Goal: Information Seeking & Learning: Learn about a topic

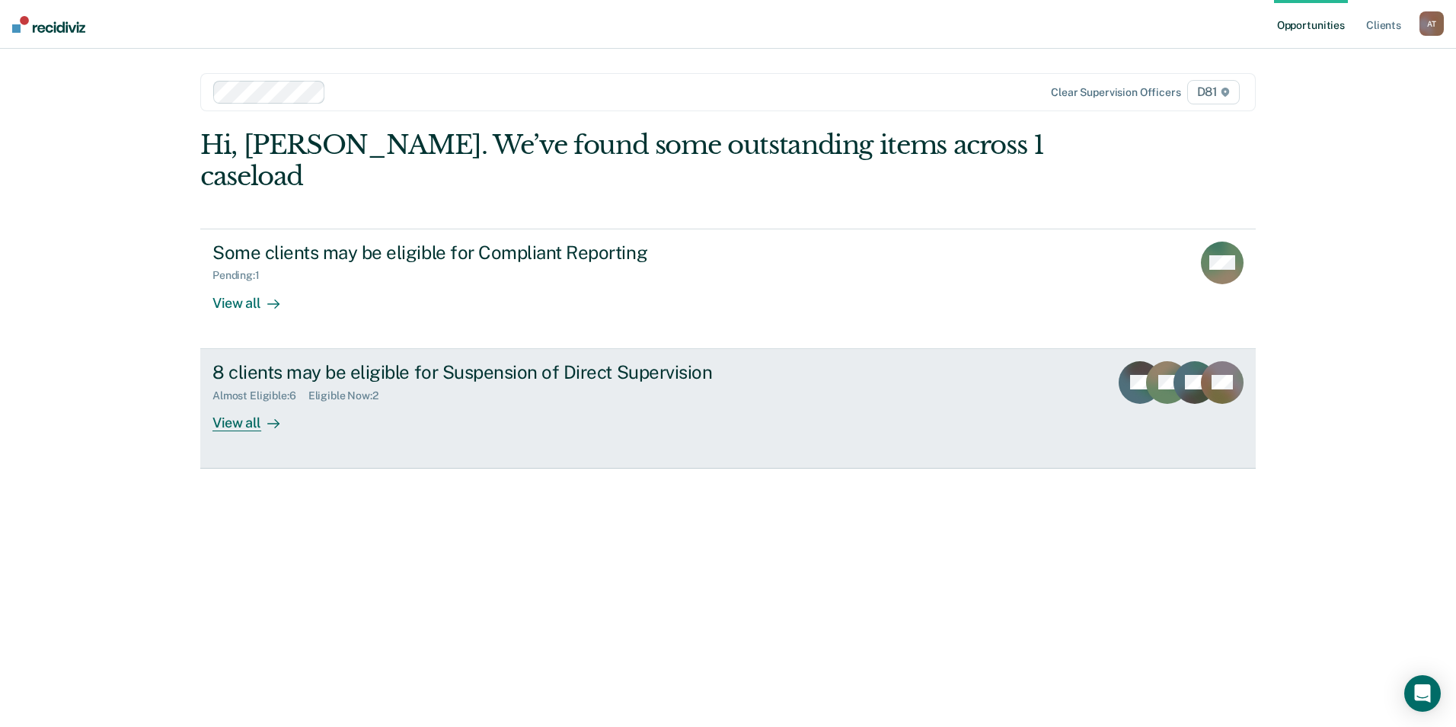
click at [259, 401] on div "View all" at bounding box center [254, 416] width 85 height 30
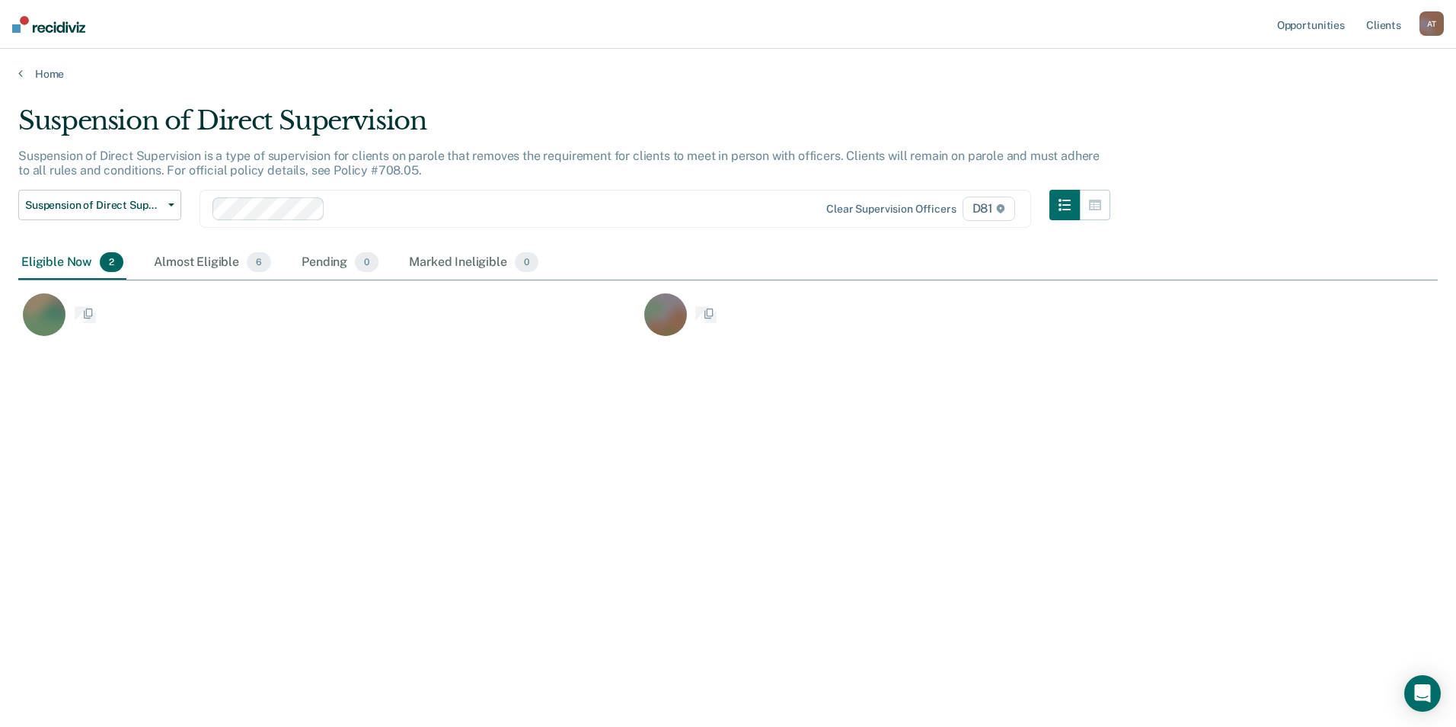
scroll to position [496, 1408]
click at [208, 263] on div "Almost Eligible 6" at bounding box center [212, 263] width 123 height 34
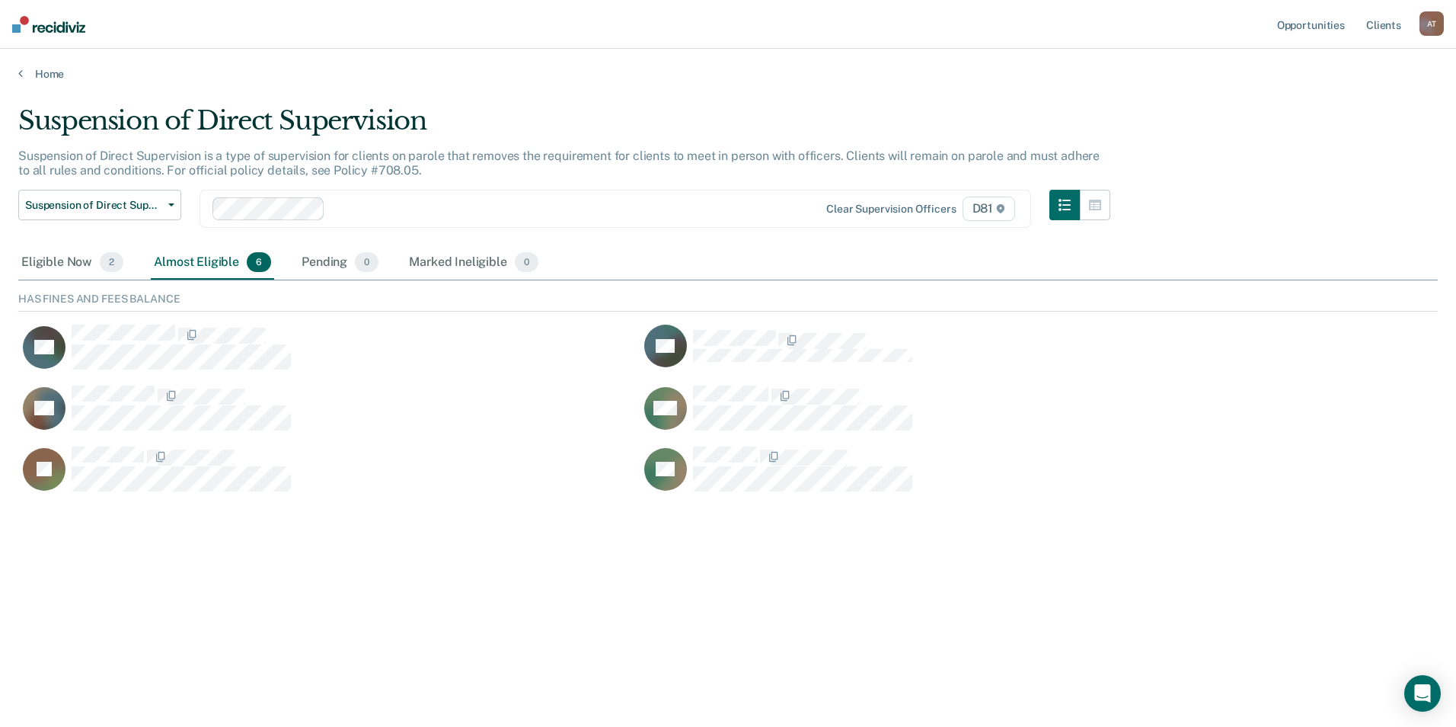
scroll to position [203, 1408]
click at [39, 259] on div "Eligible Now 2" at bounding box center [72, 263] width 108 height 34
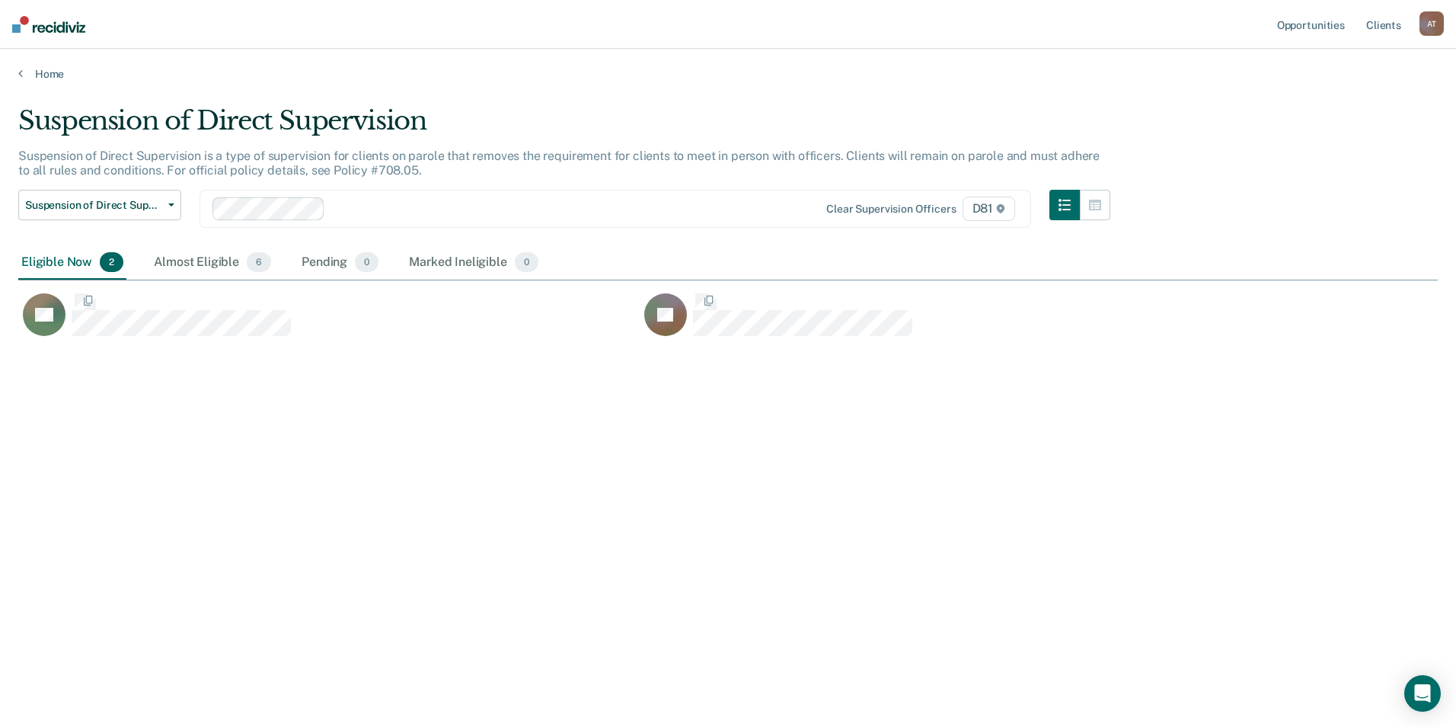
scroll to position [496, 1408]
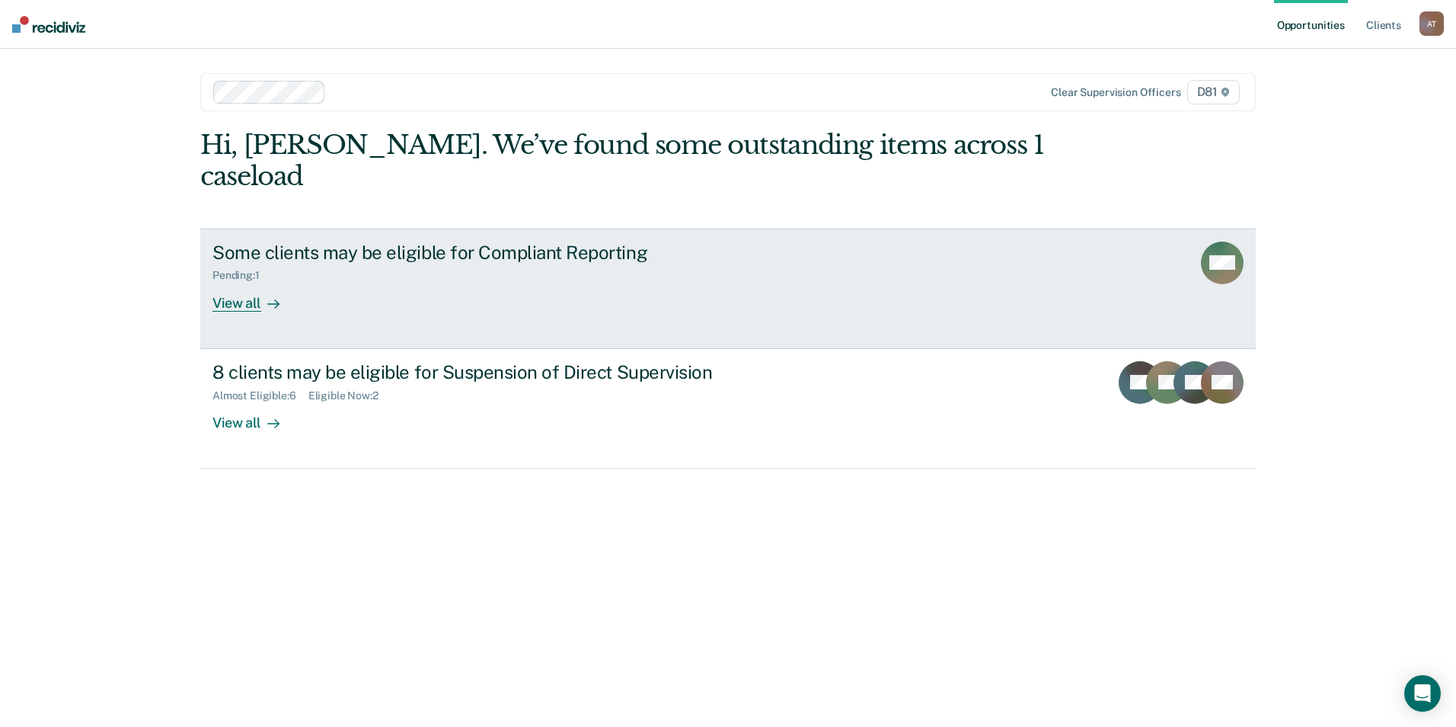
click at [333, 255] on div "Some clients may be eligible for Compliant Reporting Pending : 1 View all" at bounding box center [497, 276] width 571 height 70
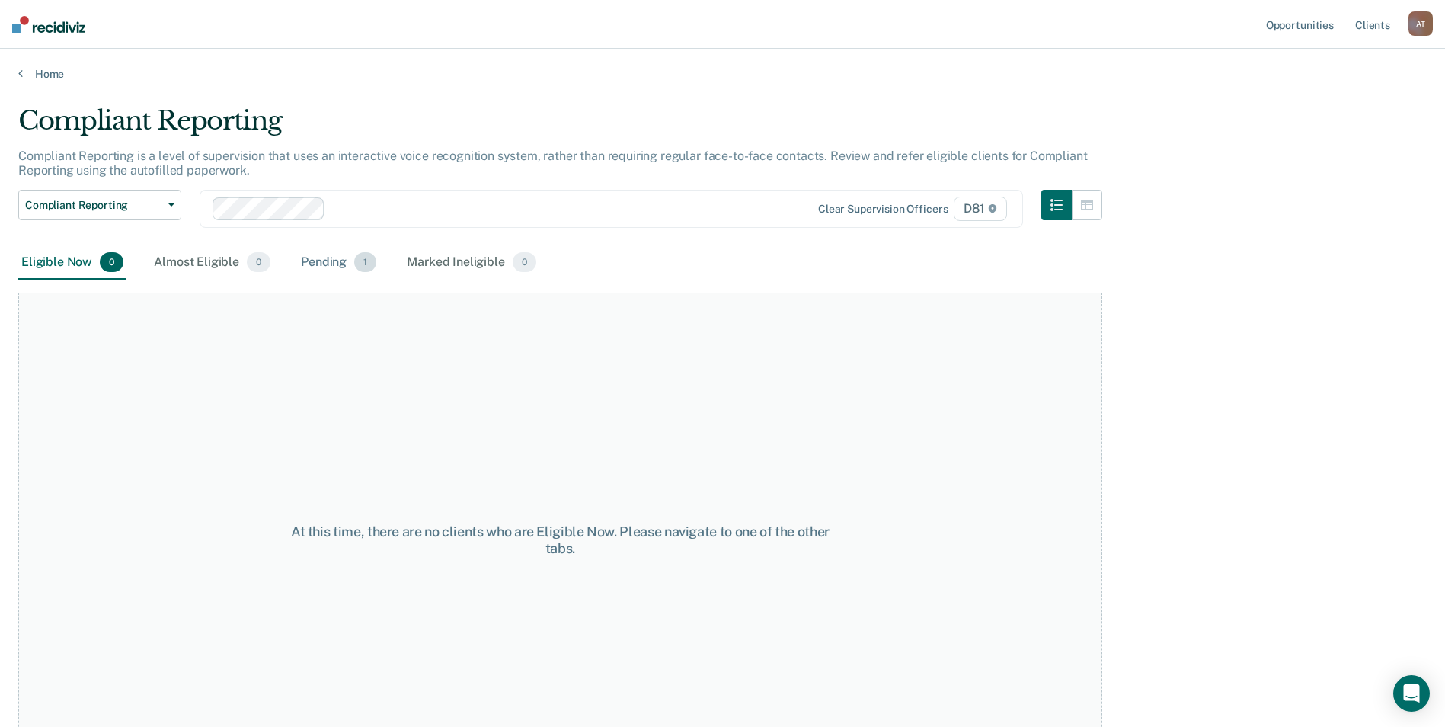
click at [308, 260] on div "Pending 1" at bounding box center [338, 263] width 81 height 34
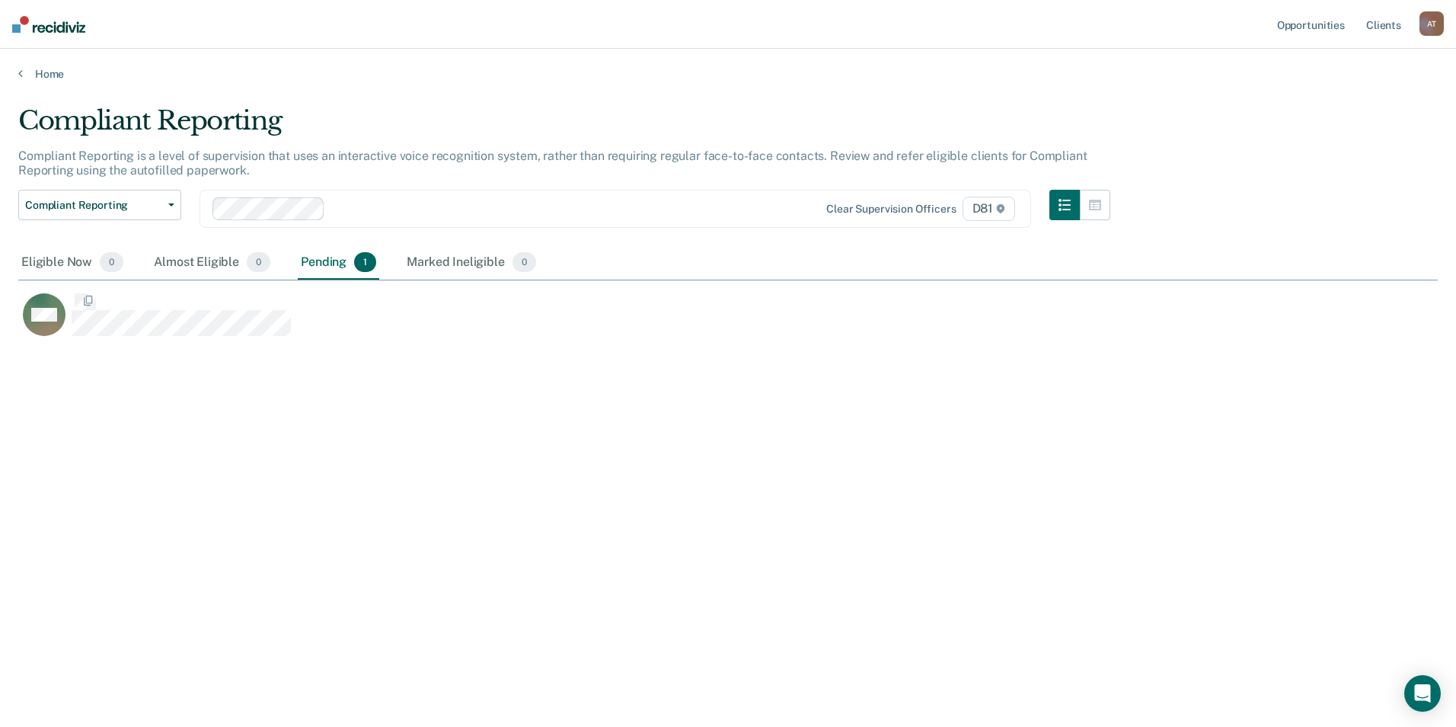
scroll to position [496, 1408]
click at [1065, 202] on icon "button" at bounding box center [1065, 205] width 12 height 12
click at [1098, 203] on icon "button" at bounding box center [1095, 205] width 12 height 12
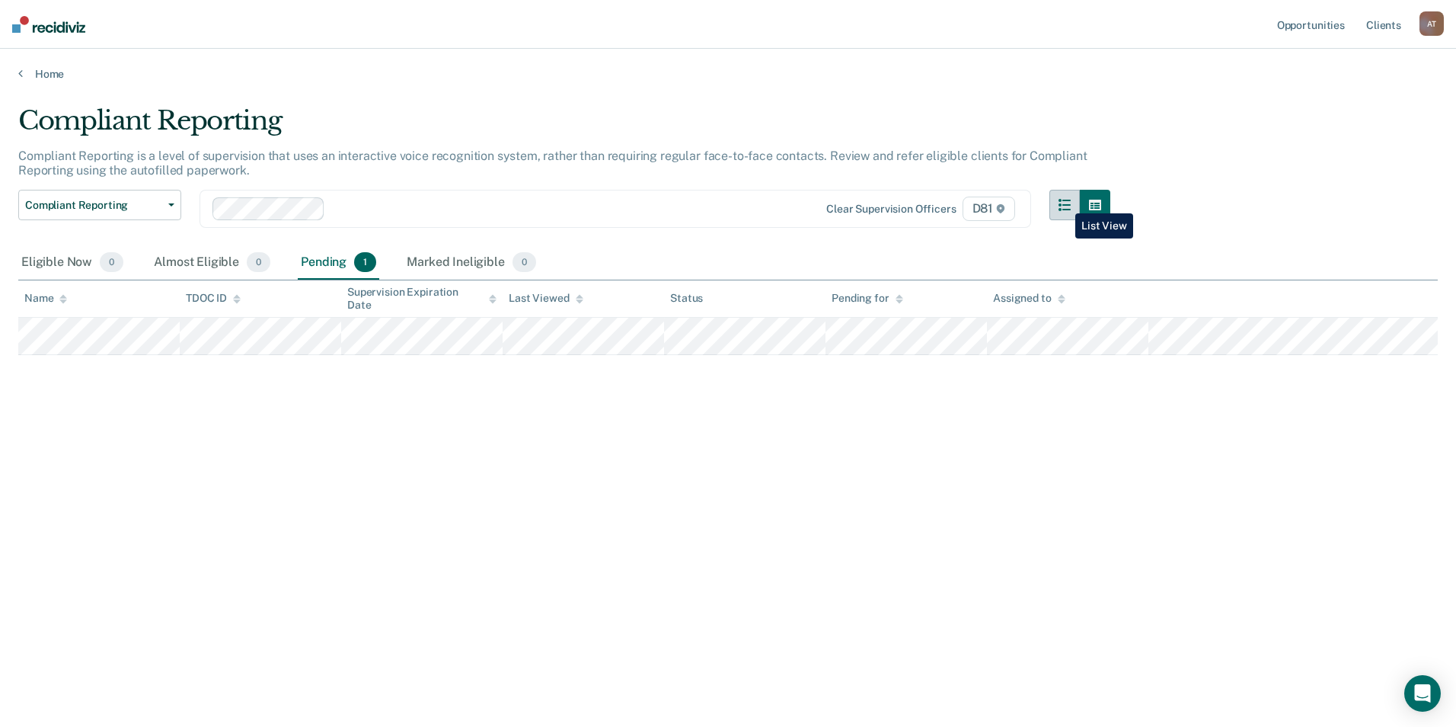
click at [1064, 202] on icon "button" at bounding box center [1065, 205] width 12 height 12
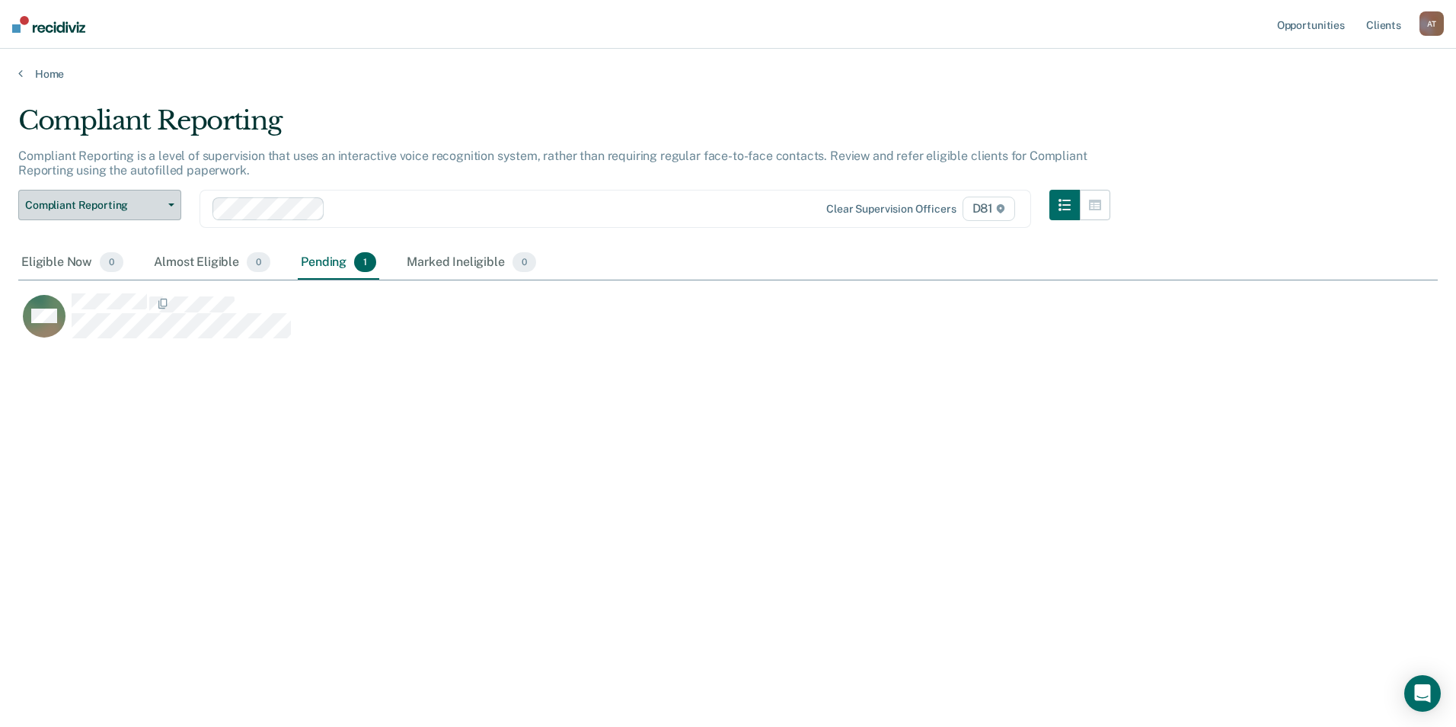
click at [164, 209] on button "Compliant Reporting" at bounding box center [99, 205] width 163 height 30
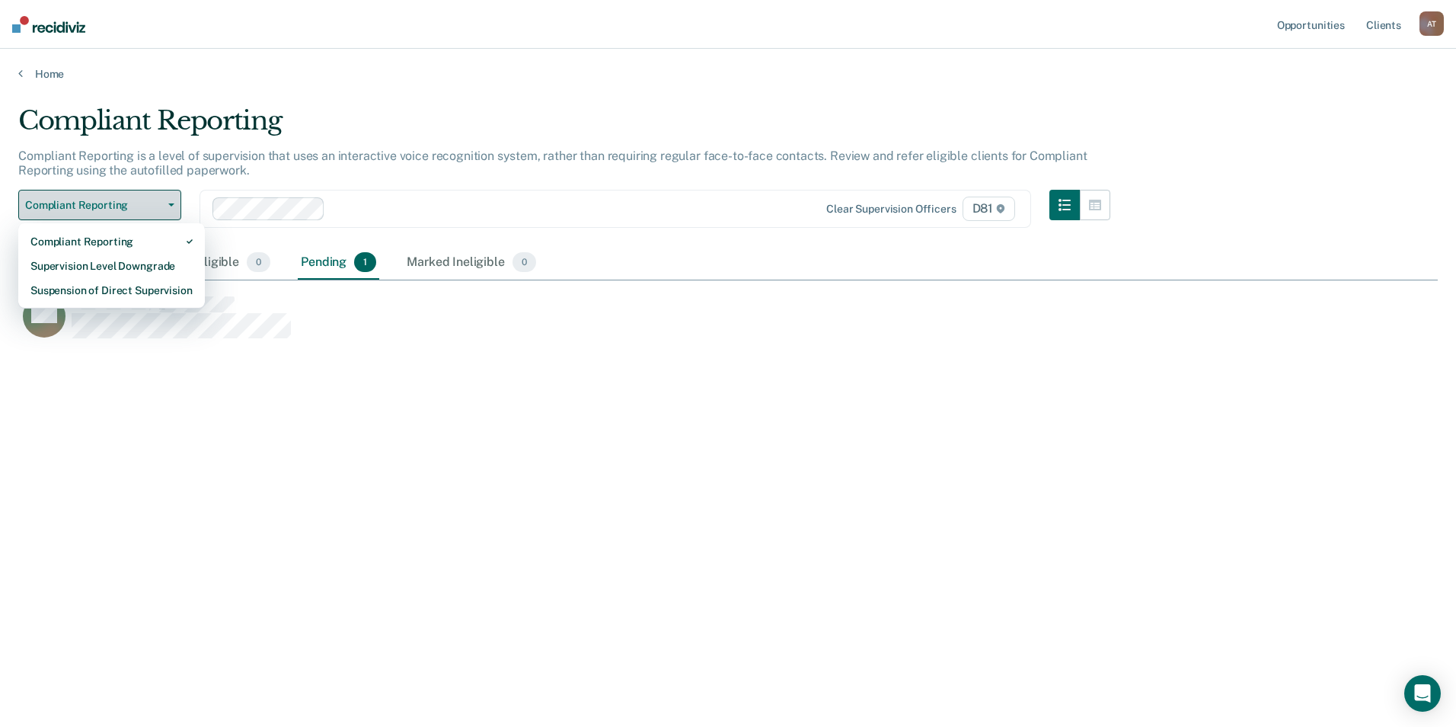
click at [164, 209] on button "Compliant Reporting" at bounding box center [99, 205] width 163 height 30
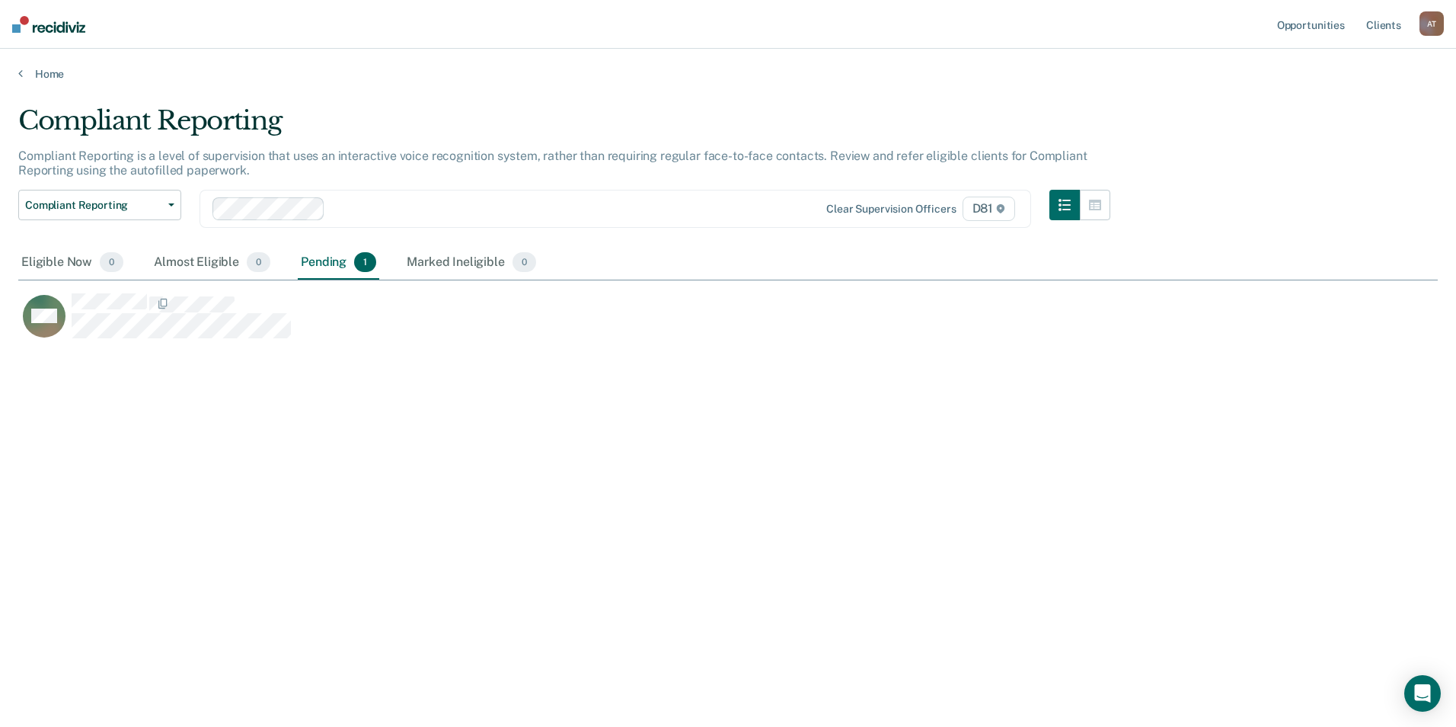
click at [368, 204] on div at bounding box center [553, 209] width 444 height 18
click at [352, 194] on div "Clear supervision officers D81" at bounding box center [616, 209] width 832 height 38
click at [1381, 24] on link "Client s" at bounding box center [1383, 24] width 41 height 49
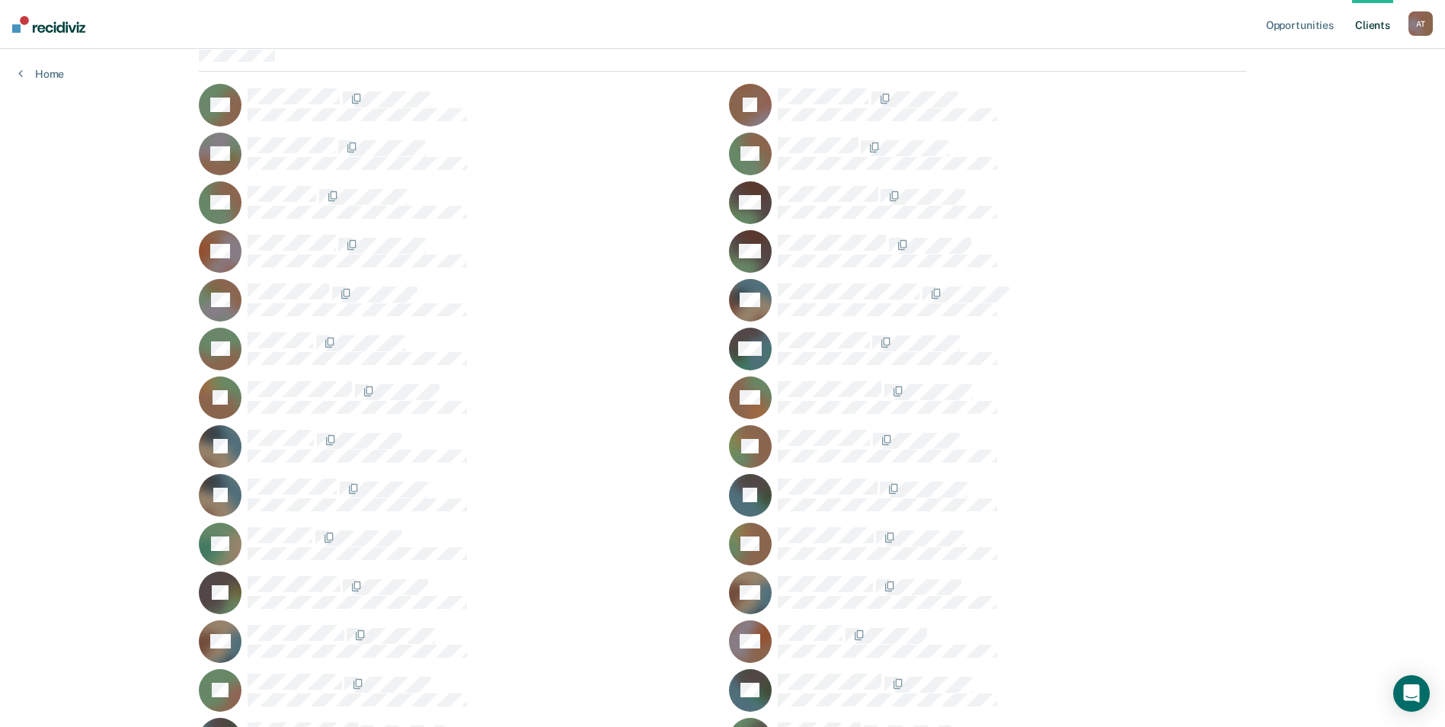
scroll to position [152, 0]
